Goal: Task Accomplishment & Management: Use online tool/utility

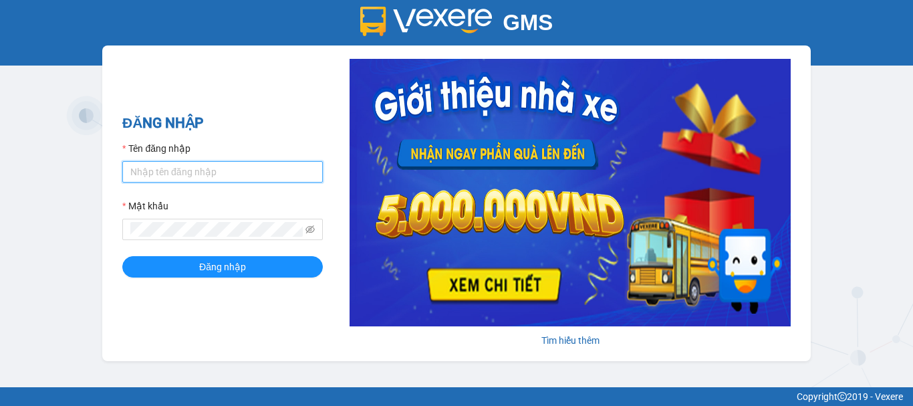
click at [215, 176] on input "Tên đăng nhập" at bounding box center [222, 171] width 201 height 21
type input "nhung.khanhphong"
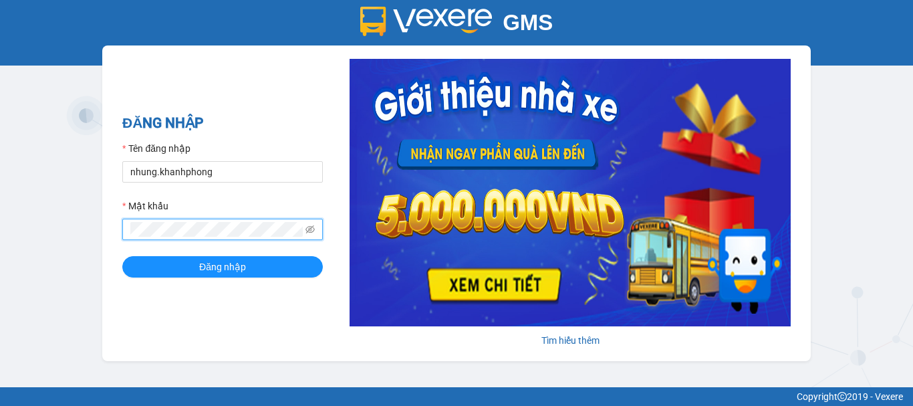
click at [122, 256] on button "Đăng nhập" at bounding box center [222, 266] width 201 height 21
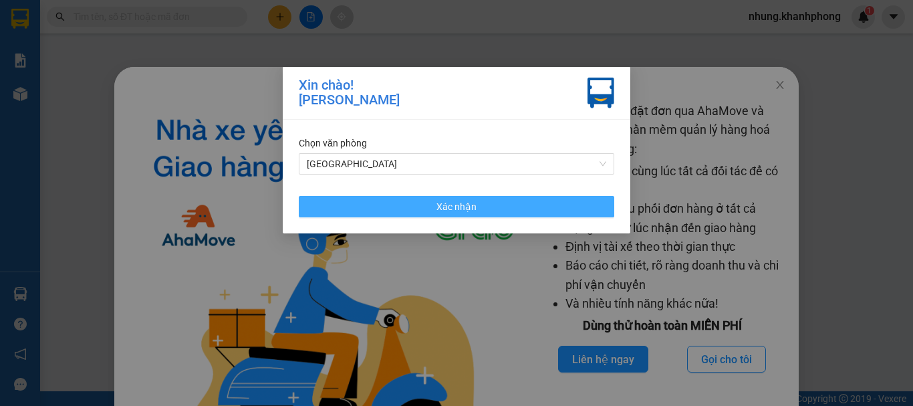
drag, startPoint x: 528, startPoint y: 207, endPoint x: 883, endPoint y: 75, distance: 378.7
click at [529, 207] on button "Xác nhận" at bounding box center [457, 206] width 316 height 21
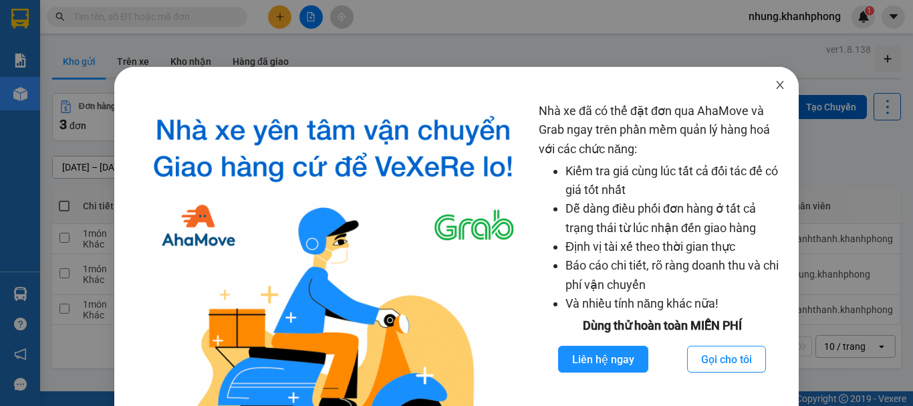
click at [777, 84] on icon "close" at bounding box center [780, 85] width 7 height 8
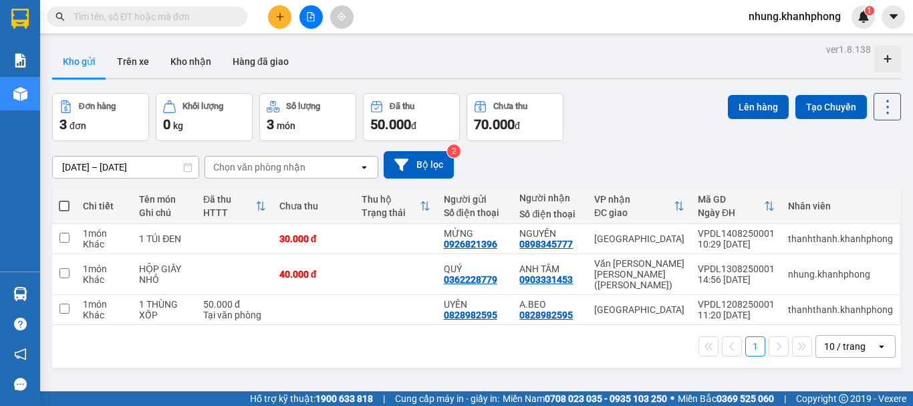
click at [168, 18] on input "text" at bounding box center [153, 16] width 158 height 15
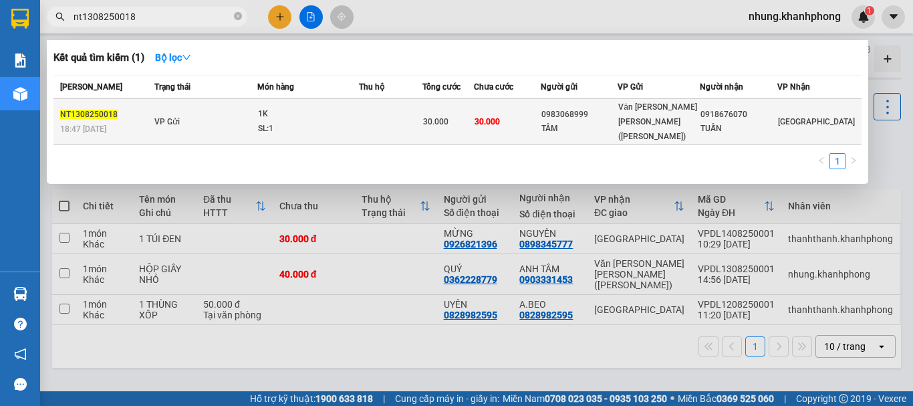
type input "nt1308250018"
click at [224, 113] on td "VP Gửi" at bounding box center [204, 122] width 106 height 46
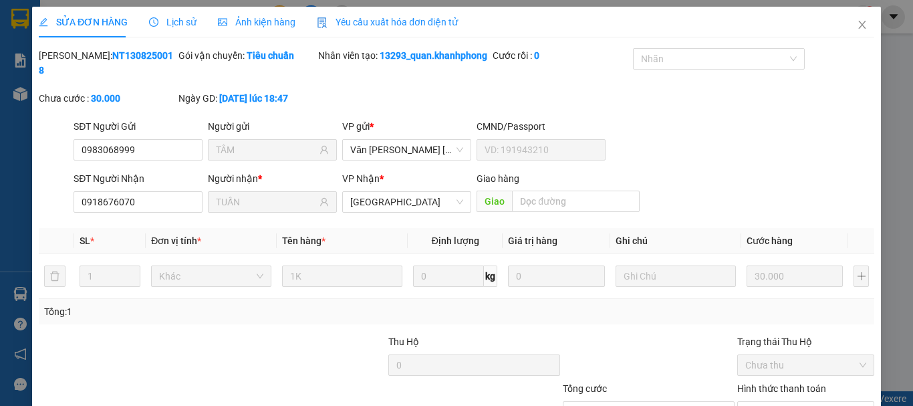
type input "0983068999"
type input "TÂM"
type input "0918676070"
type input "TUẤN"
type input "30.000"
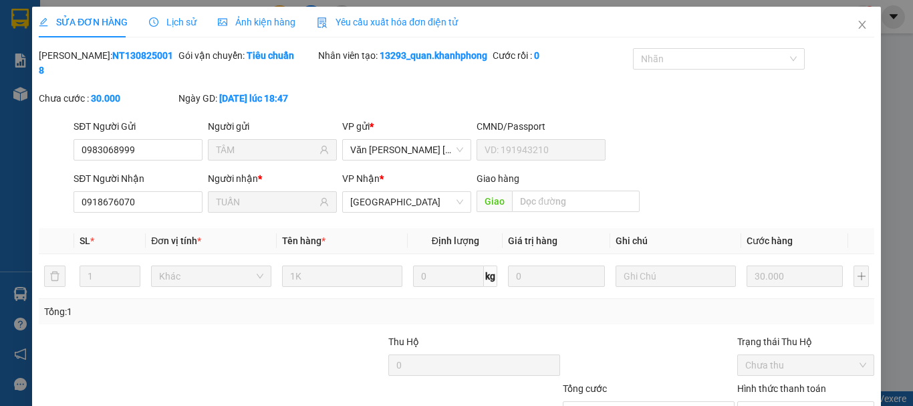
type input "30.000"
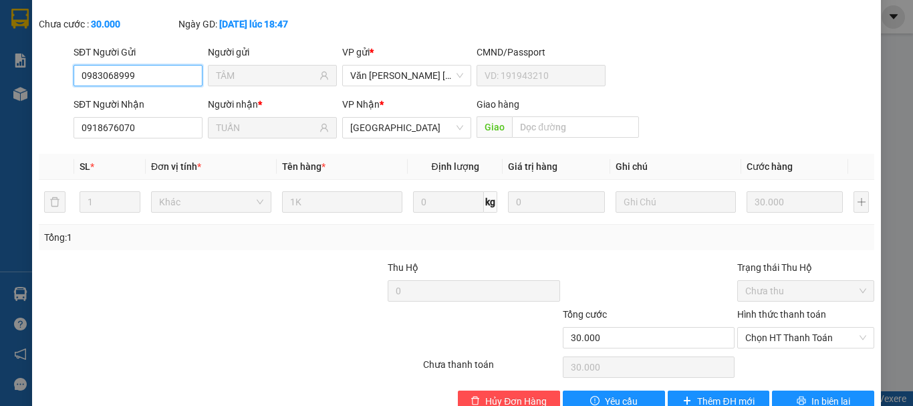
scroll to position [106, 0]
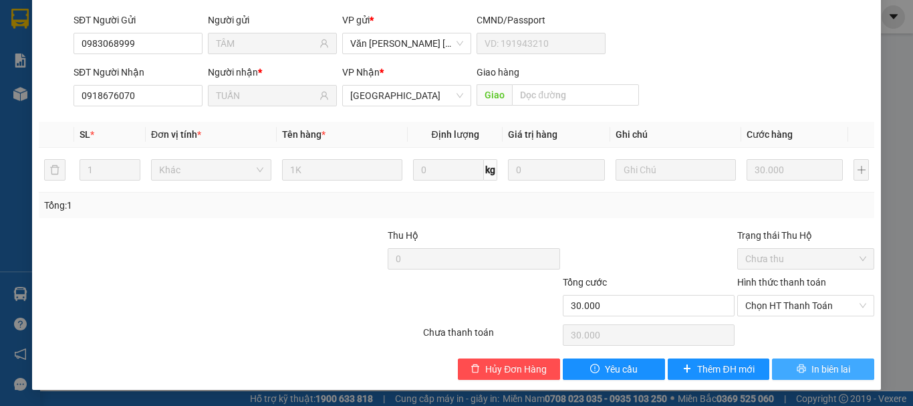
click at [832, 369] on span "In biên lai" at bounding box center [831, 369] width 39 height 15
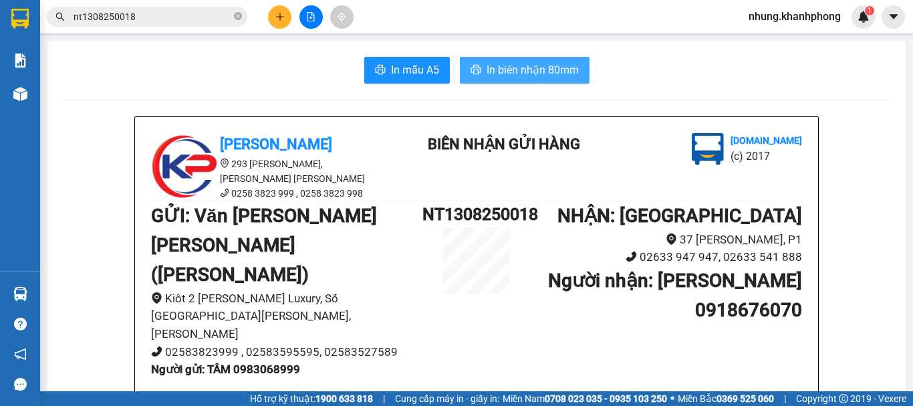
click at [547, 77] on span "In biên nhận 80mm" at bounding box center [533, 70] width 92 height 17
click at [888, 15] on icon "caret-down" at bounding box center [894, 17] width 12 height 12
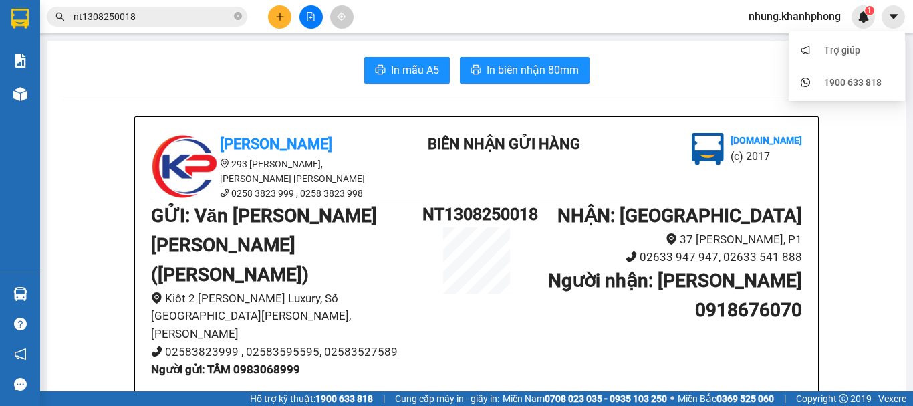
click at [829, 15] on span "nhung.khanhphong" at bounding box center [795, 16] width 114 height 17
click at [786, 46] on span "Đăng xuất" at bounding box center [800, 41] width 88 height 15
